Goal: Task Accomplishment & Management: Use online tool/utility

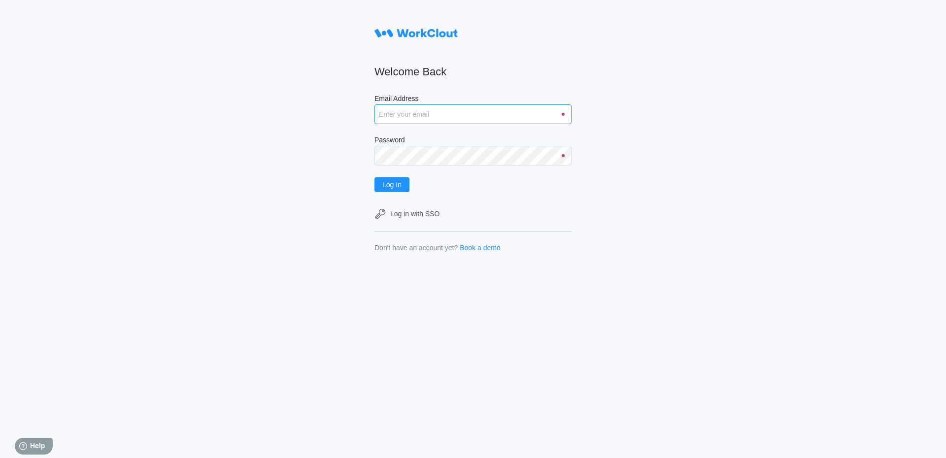
drag, startPoint x: 467, startPoint y: 114, endPoint x: 475, endPoint y: 115, distance: 7.9
click at [471, 114] on input "Email Address" at bounding box center [472, 114] width 197 height 20
type input "[EMAIL_ADDRESS][DOMAIN_NAME]"
click at [374, 177] on button "Log In" at bounding box center [391, 184] width 35 height 15
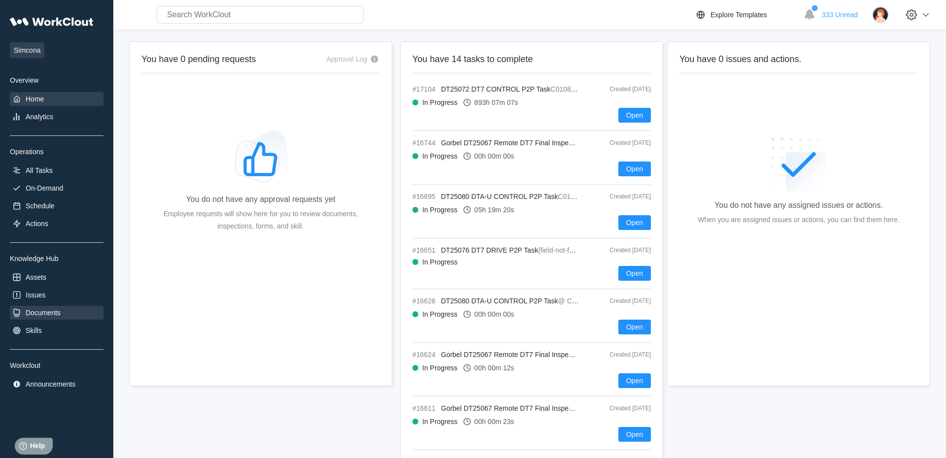
click at [43, 317] on div "Documents" at bounding box center [43, 313] width 35 height 8
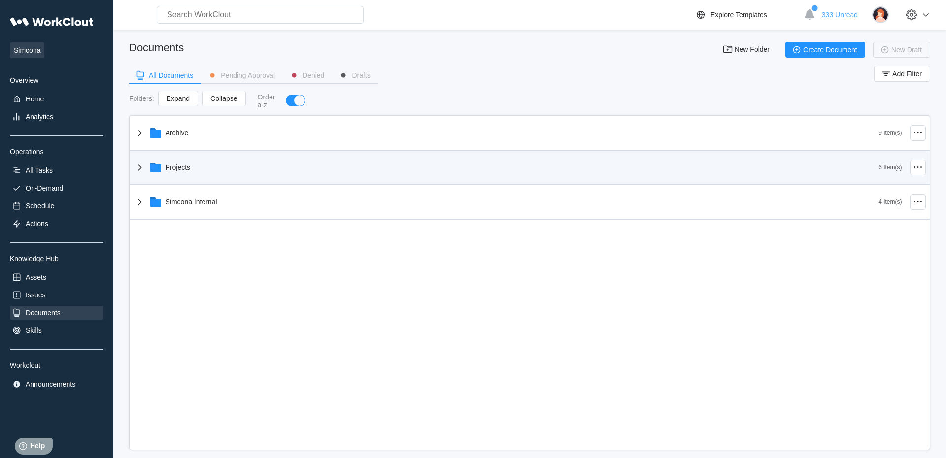
click at [182, 168] on div "Projects" at bounding box center [177, 168] width 25 height 8
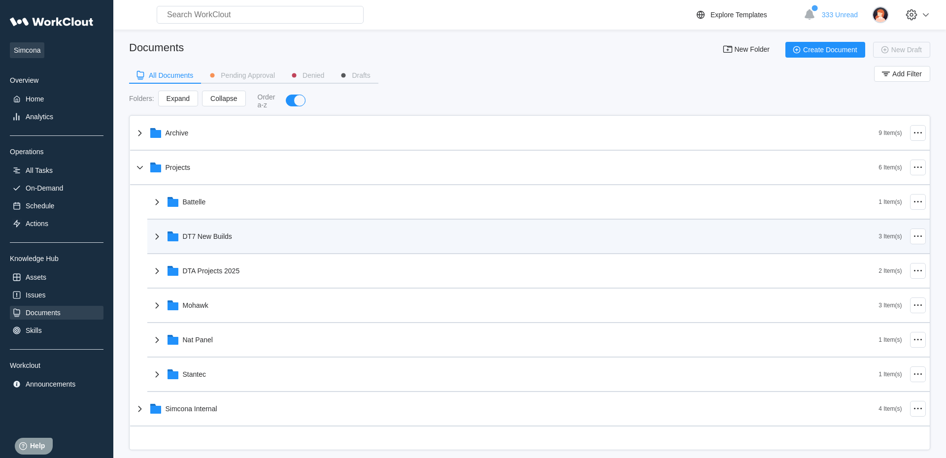
click at [193, 236] on div "DT7 New Builds" at bounding box center [207, 236] width 49 height 8
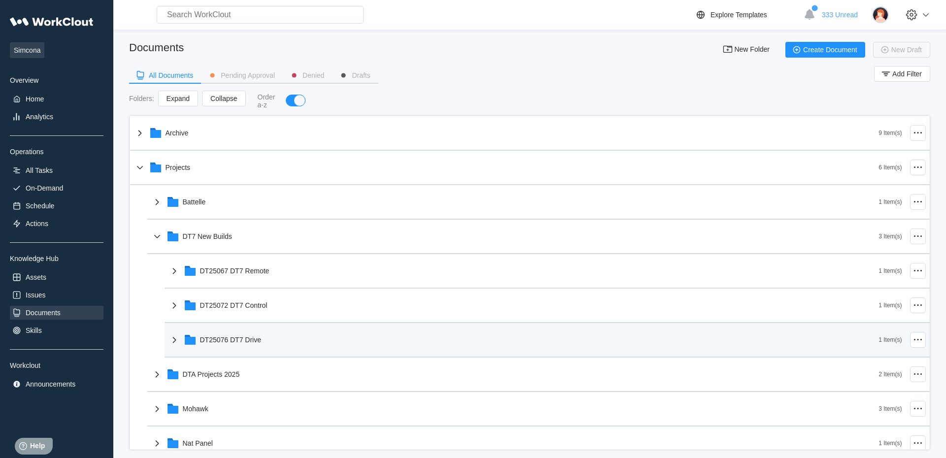
click at [244, 343] on div "DT25076 DT7 Drive" at bounding box center [231, 340] width 62 height 8
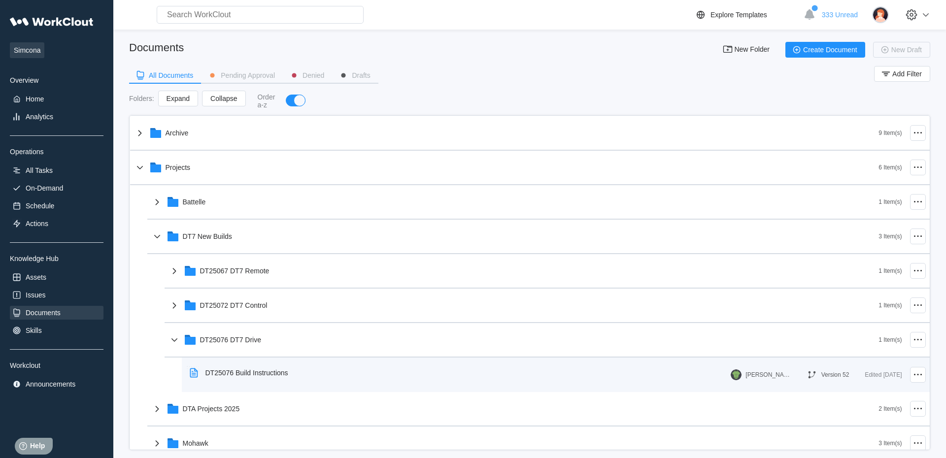
click at [277, 375] on div "DT25076 Build Instructions" at bounding box center [246, 373] width 83 height 8
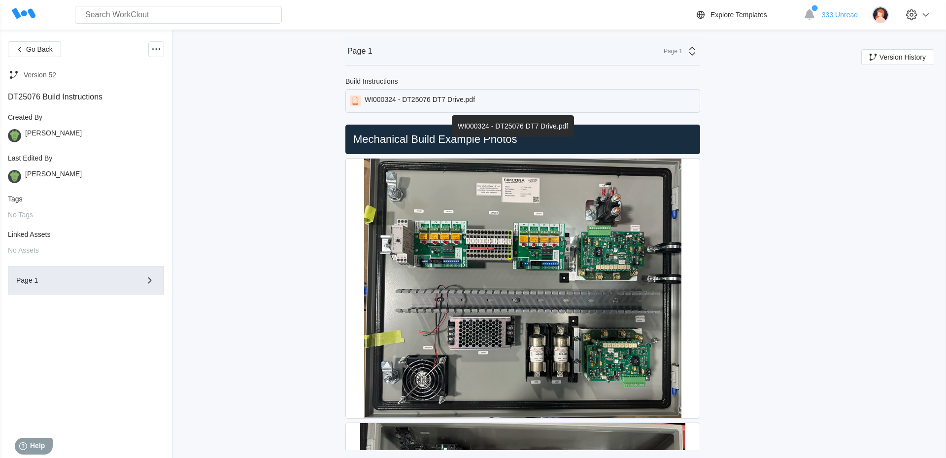
click at [457, 101] on div "WI000324 - DT25076 DT7 Drive.pdf" at bounding box center [419, 101] width 110 height 11
